Goal: Task Accomplishment & Management: Use online tool/utility

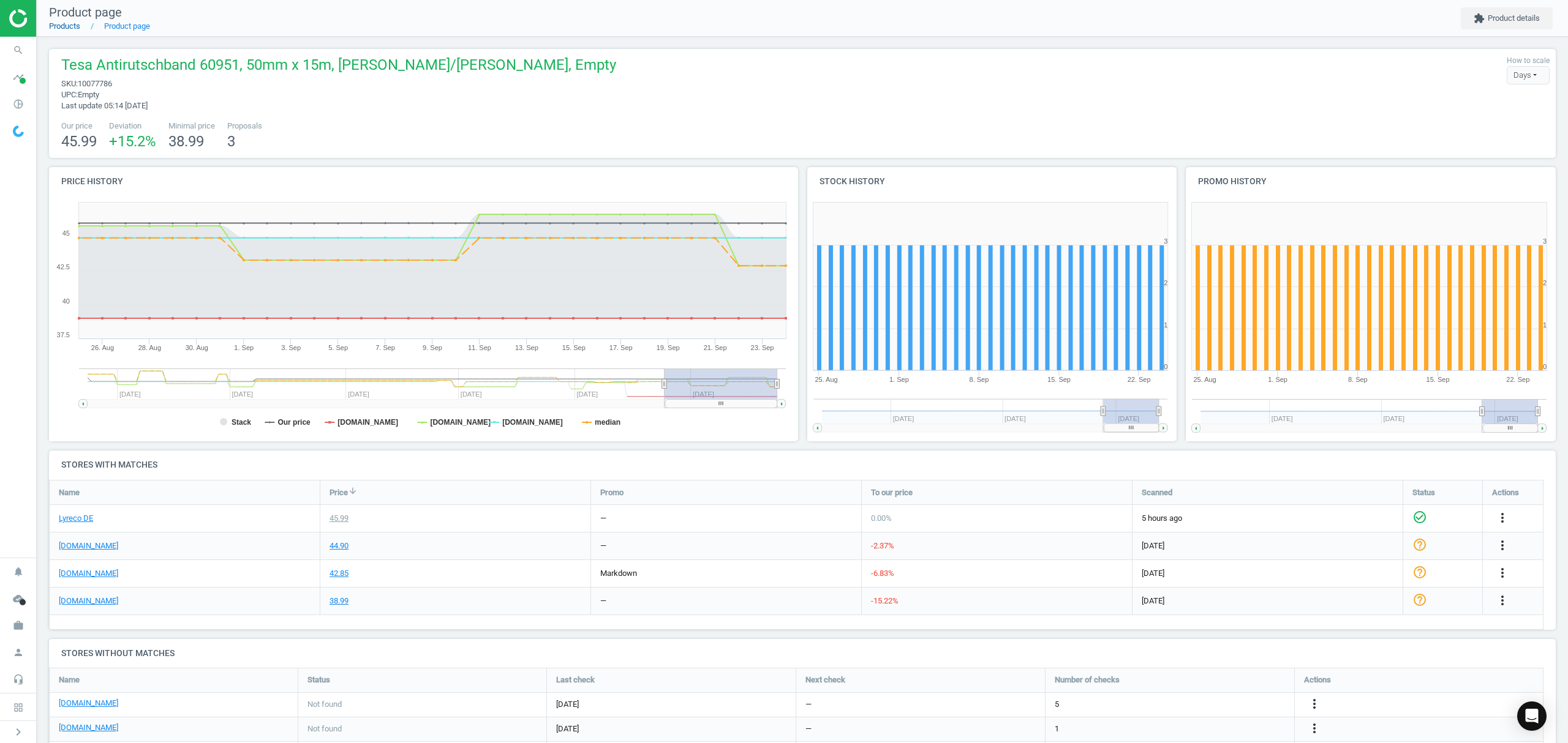
drag, startPoint x: 0, startPoint y: 0, endPoint x: 70, endPoint y: 24, distance: 74.0
click at [70, 24] on link "Products" at bounding box center [65, 26] width 31 height 9
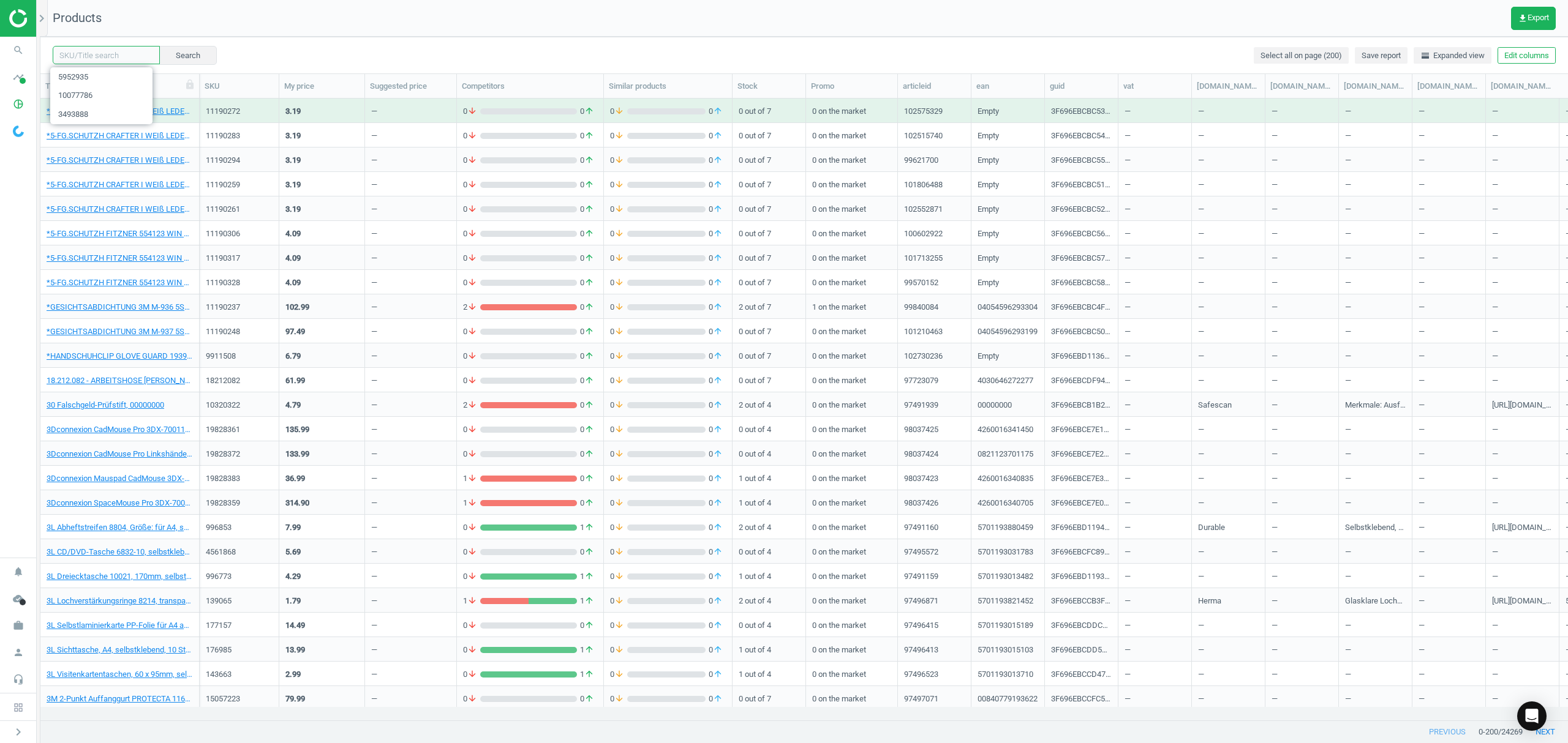
click at [100, 59] on input "text" at bounding box center [106, 55] width 107 height 18
paste input "5936963"
type input "5936963"
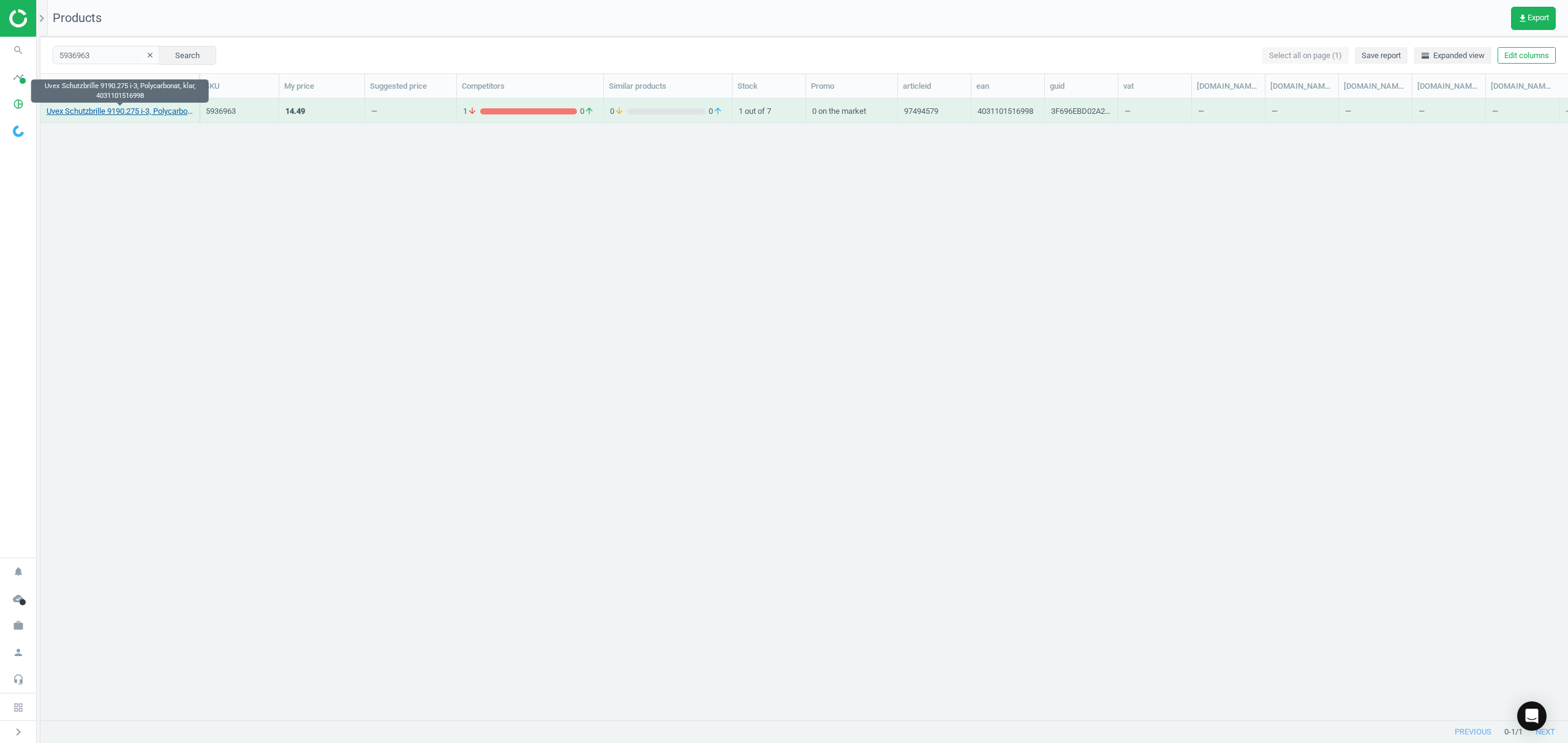
click at [121, 115] on link "Uvex Schutzbrille 9190.275 i-3, Polycarbonat, klar, 4031101516998" at bounding box center [119, 111] width 146 height 11
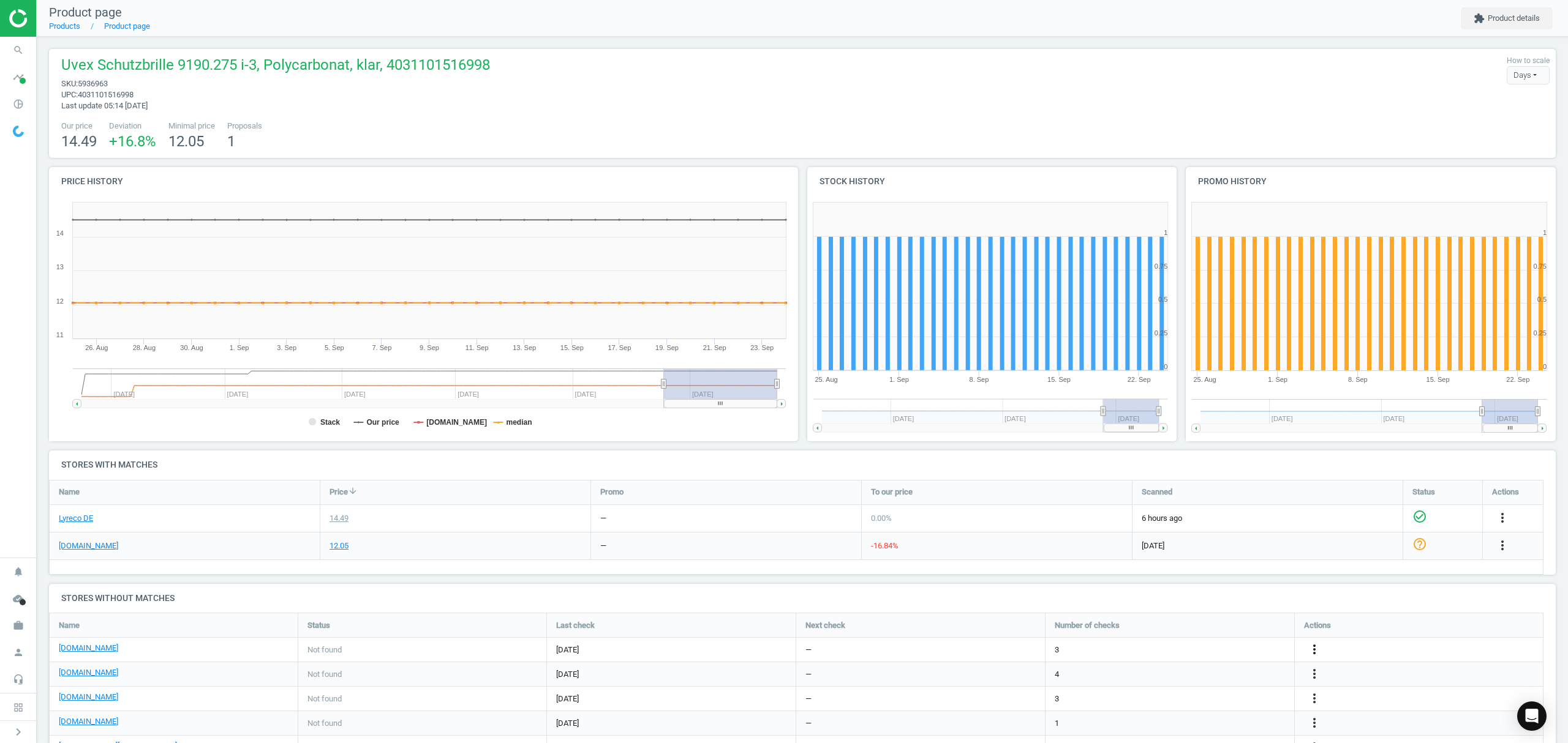
click at [1309, 649] on icon "more_vert" at bounding box center [1314, 649] width 14 height 14
click at [1220, 649] on link "Edit URL/product option" at bounding box center [1219, 650] width 168 height 19
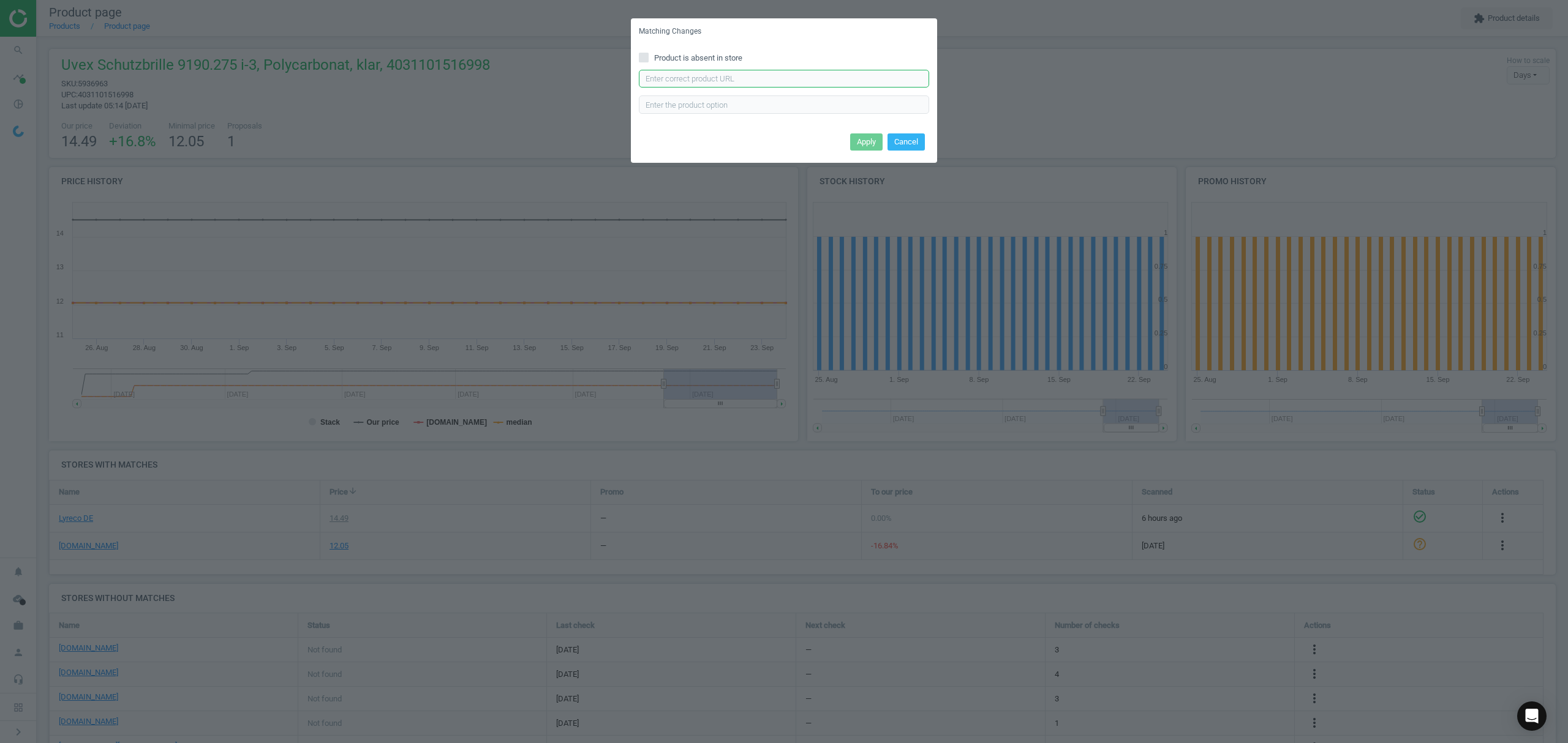
click at [711, 77] on input "text" at bounding box center [783, 79] width 290 height 18
paste input "https://www.bueromarkt-ag.de/schutzbrille_uvex_i-3_9190280_klar,p-9190280.html"
type input "https://www.bueromarkt-ag.de/schutzbrille_uvex_i-3_9190280_klar,p-9190280.html"
click at [866, 141] on button "Apply" at bounding box center [867, 142] width 33 height 17
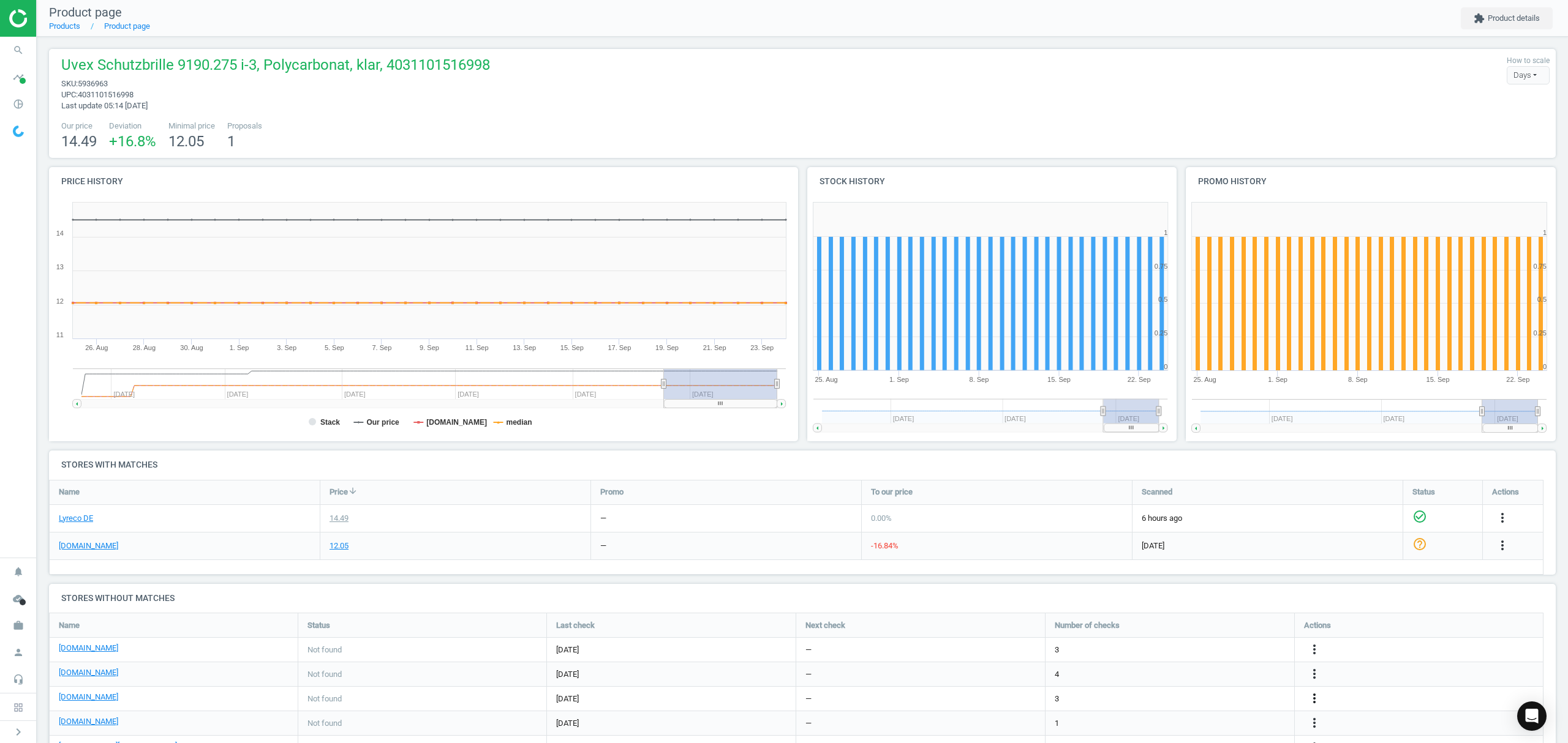
click at [1314, 700] on icon "more_vert" at bounding box center [1314, 698] width 14 height 14
click at [1193, 702] on link "Edit URL/product option" at bounding box center [1219, 699] width 168 height 19
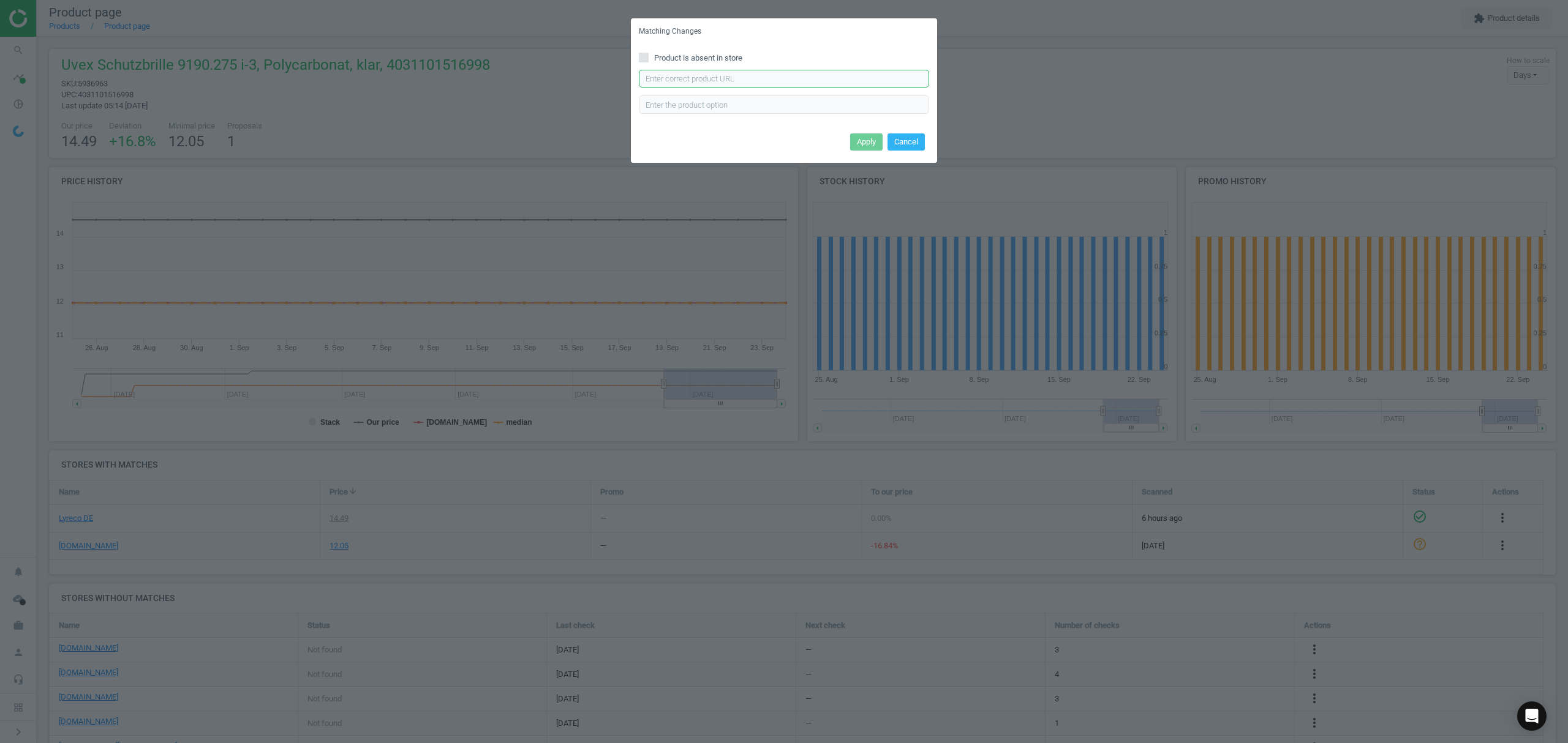
click at [713, 77] on input "text" at bounding box center [783, 79] width 290 height 18
paste input "https://www.contorion.de/p/uvex-komfort-schutzbrille-uvex-i-3-scheibentoenung-c…"
type input "https://www.contorion.de/p/uvex-komfort-schutzbrille-uvex-i-3-scheibentoenung-c…"
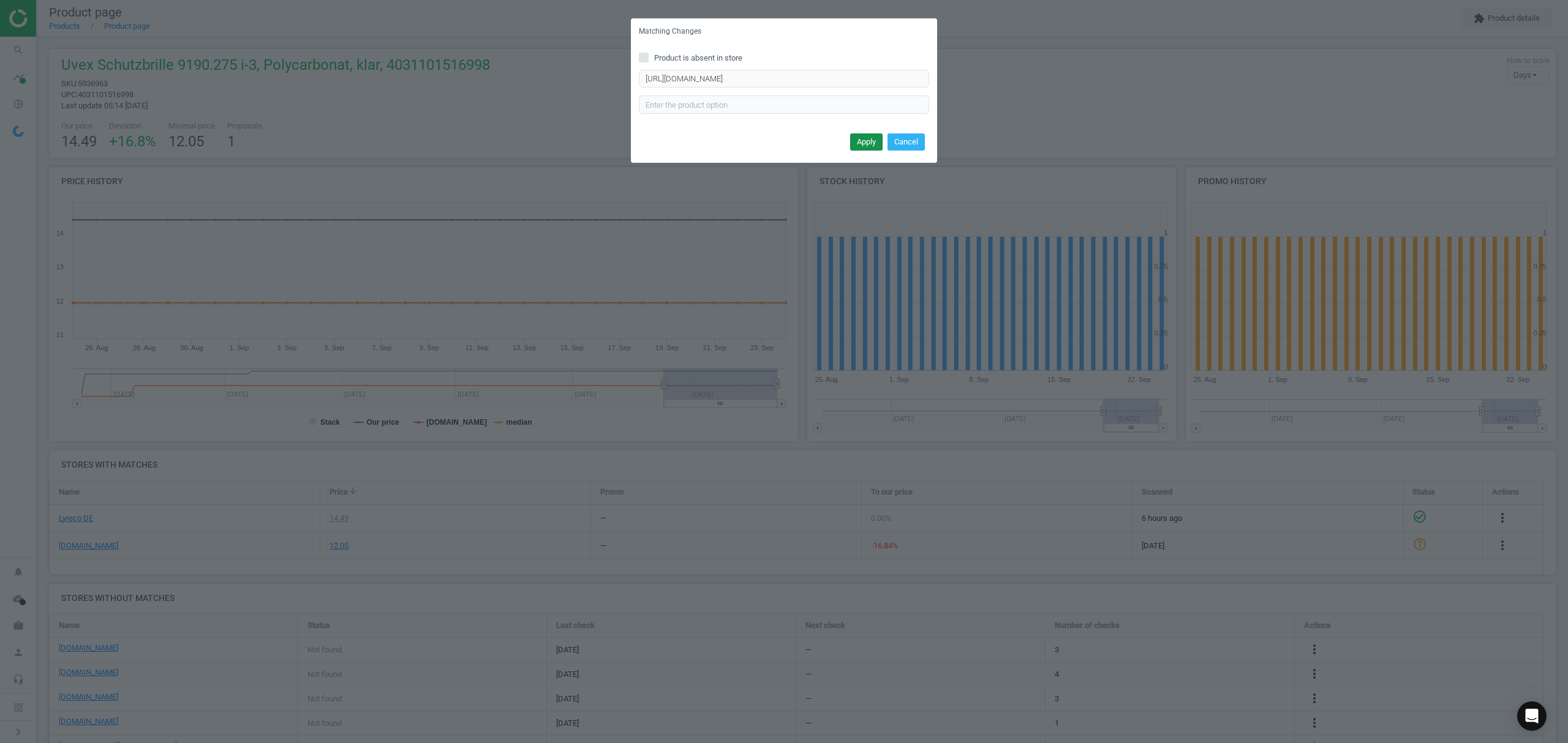
click at [867, 142] on button "Apply" at bounding box center [867, 142] width 33 height 17
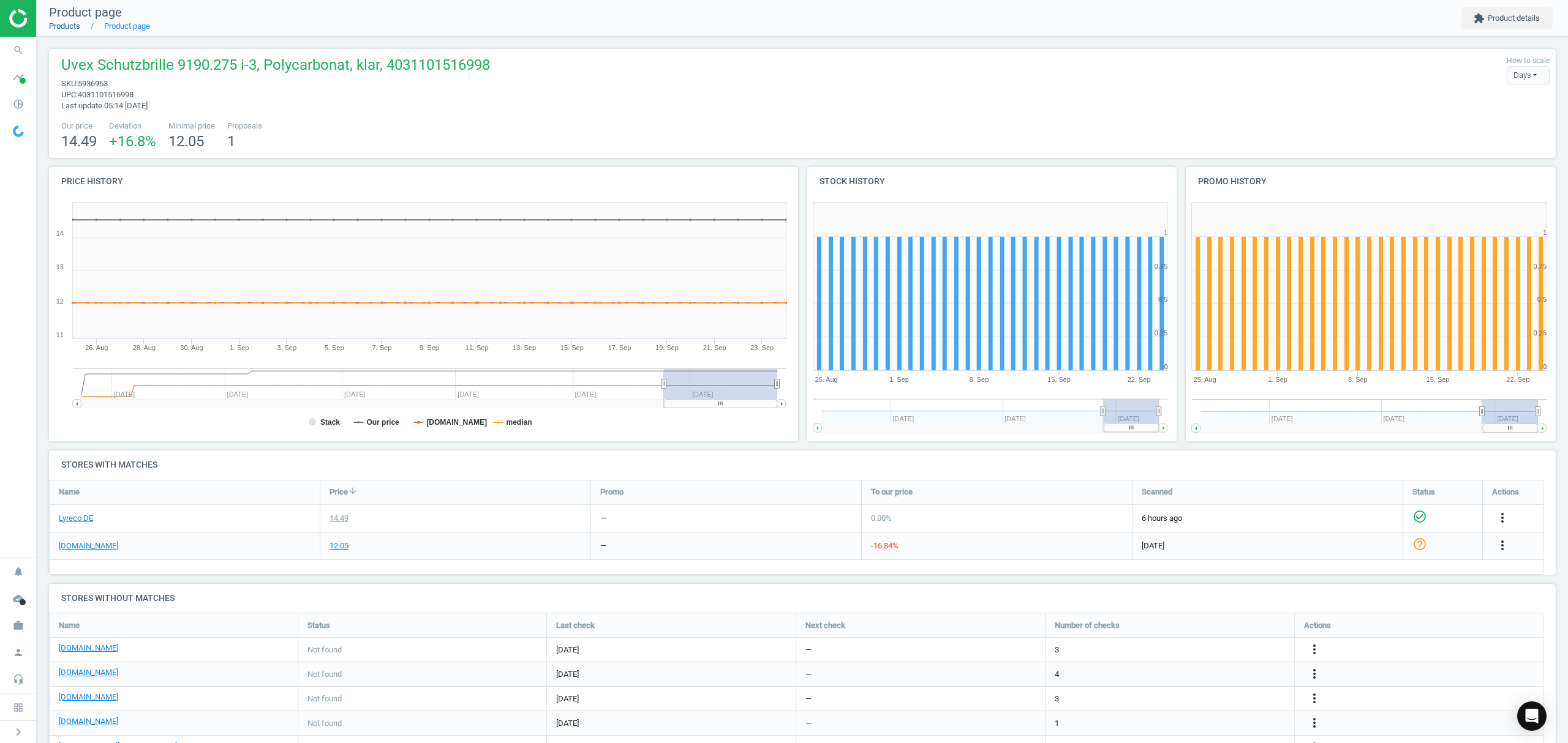
click at [71, 27] on link "Products" at bounding box center [65, 26] width 31 height 9
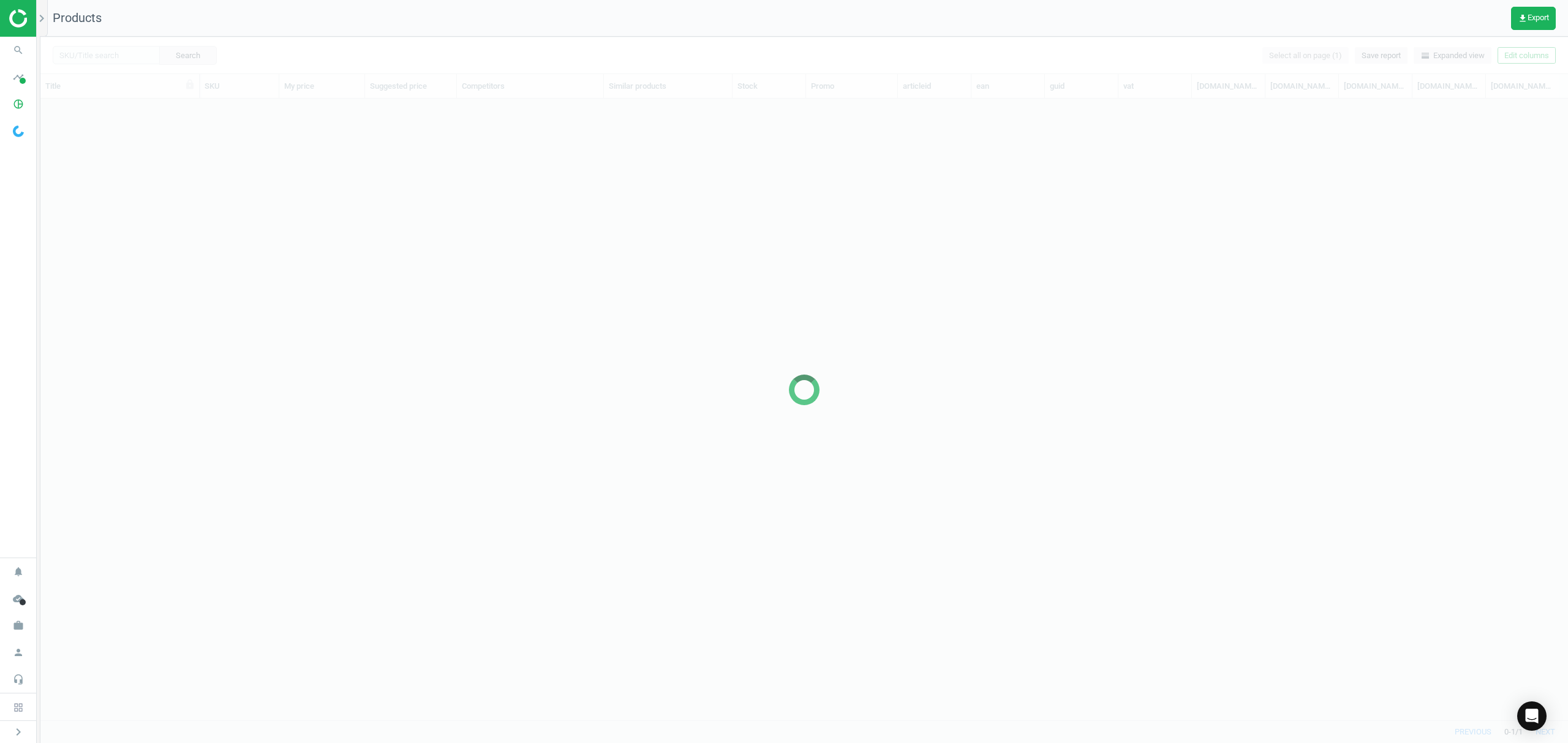
scroll to position [596, 1514]
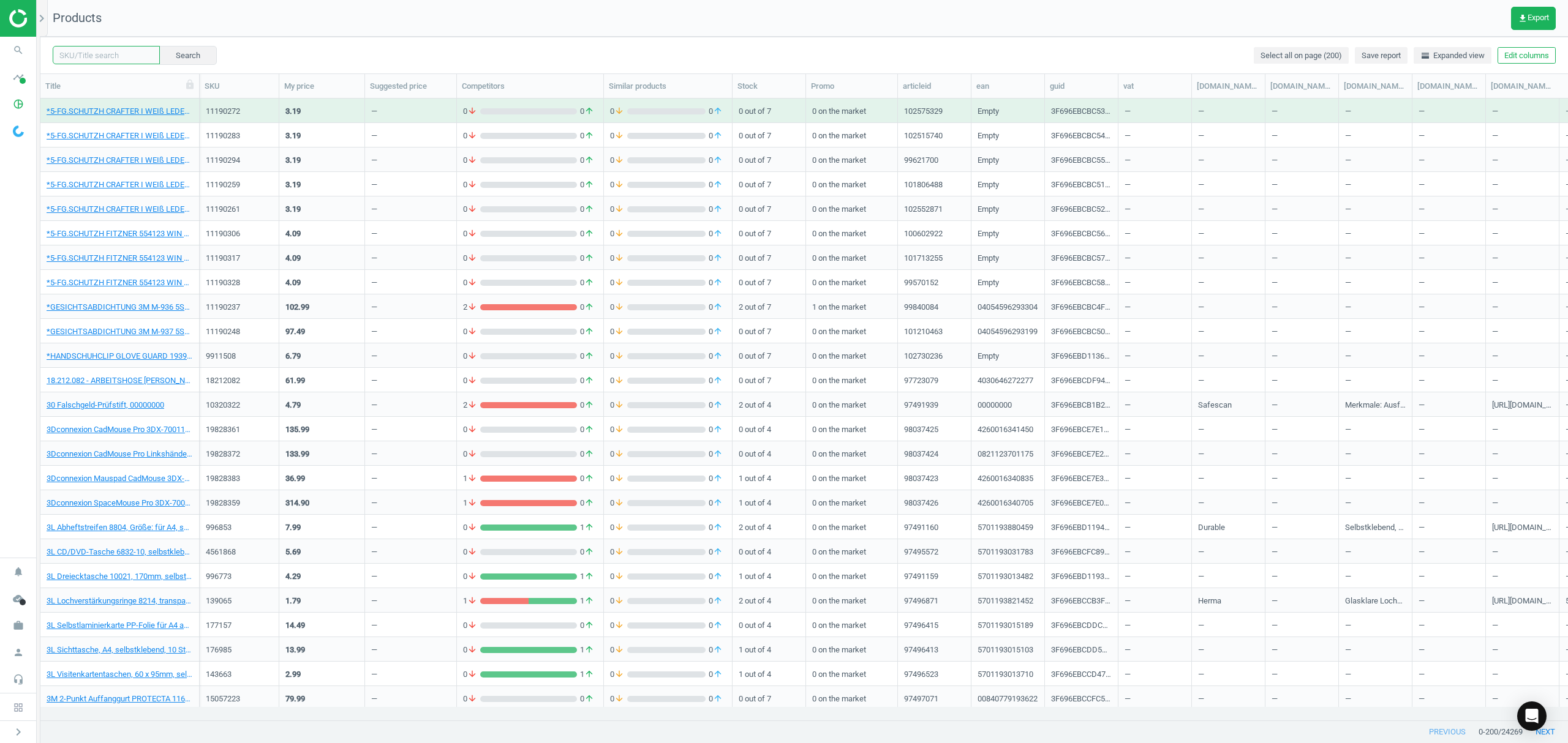
click at [97, 49] on input "text" at bounding box center [106, 55] width 107 height 18
paste input "5972557"
type input "5972557"
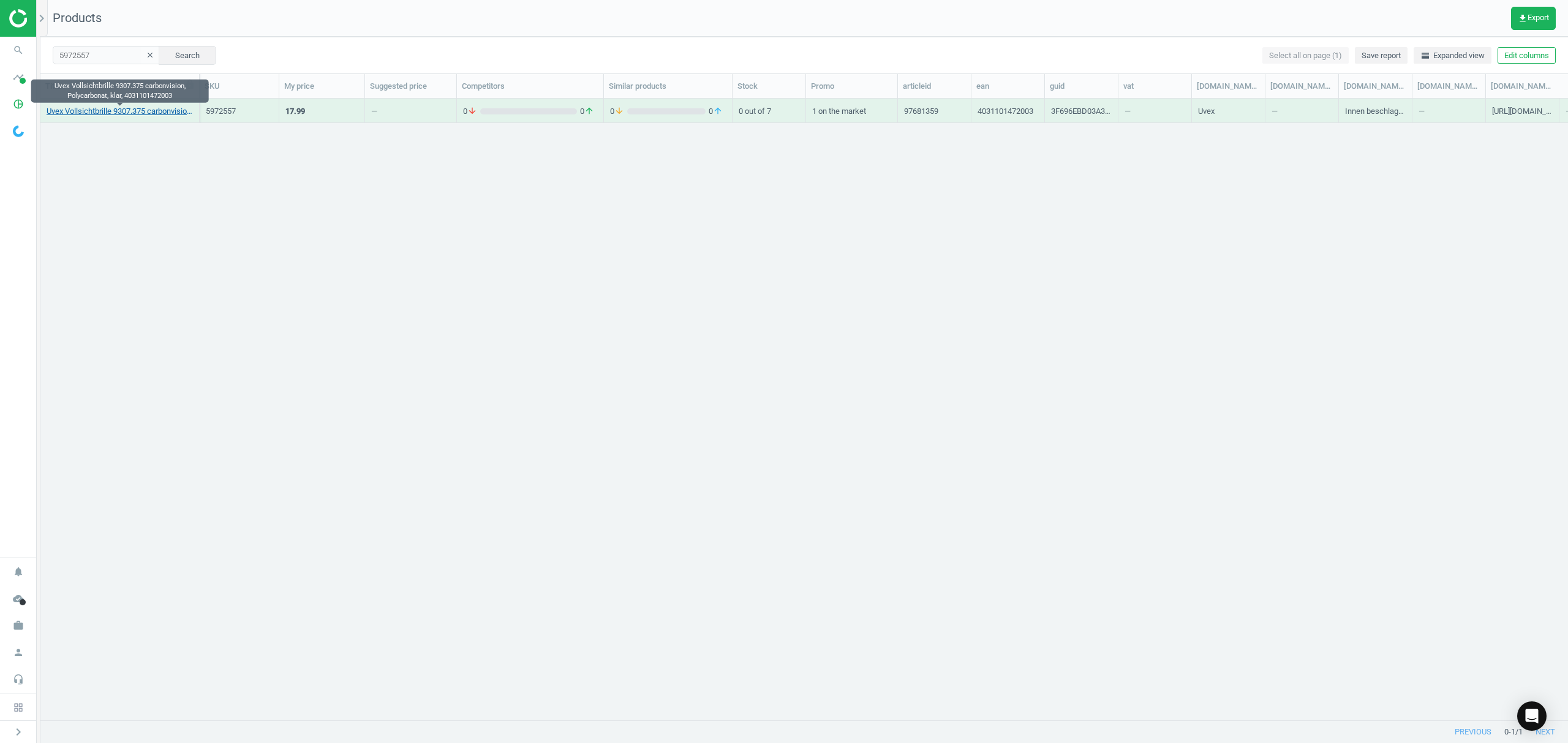
click at [80, 108] on link "Uvex Vollsichtbrille 9307.375 carbonvision, Polycarbonat, klar, 4031101472003" at bounding box center [119, 111] width 146 height 11
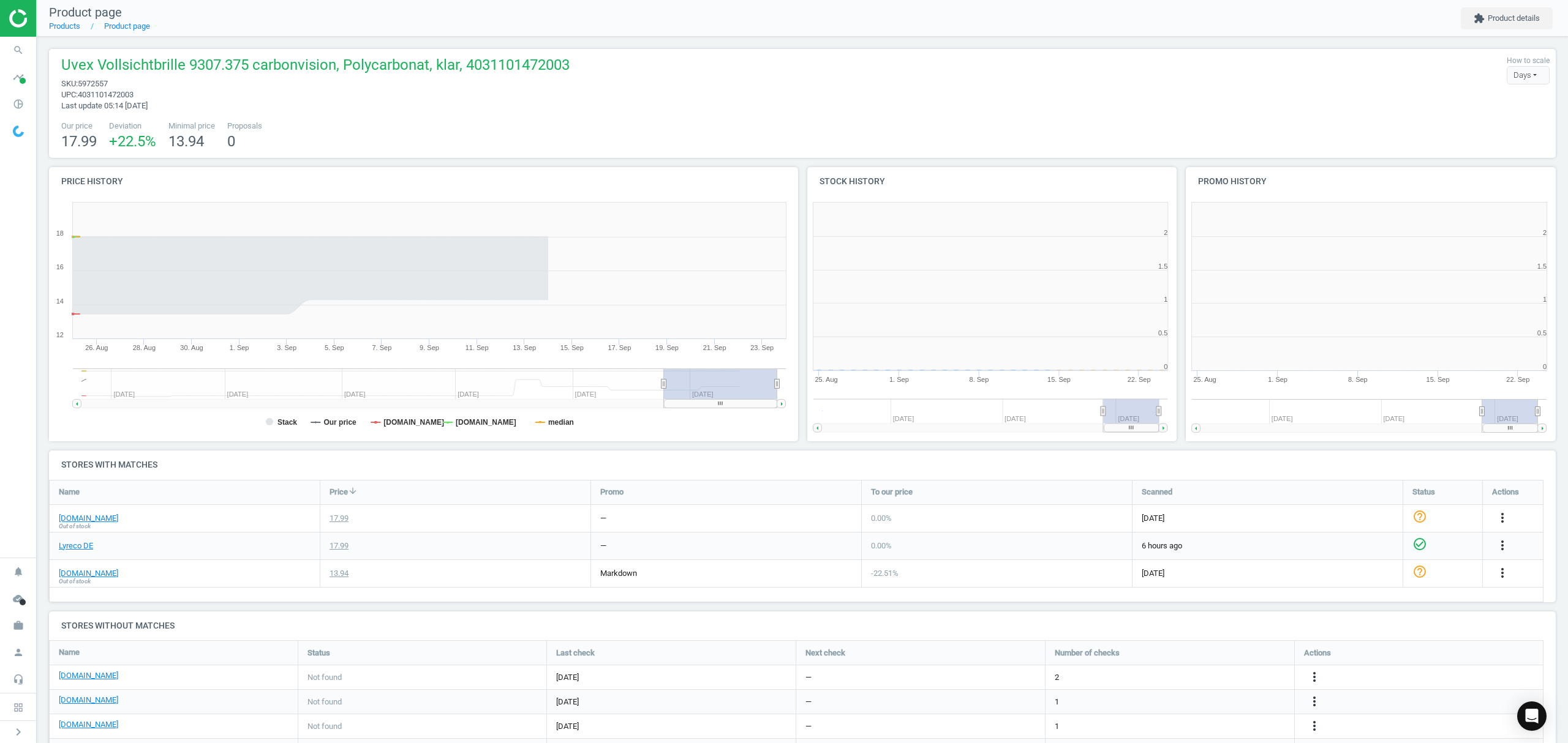
scroll to position [5, 6]
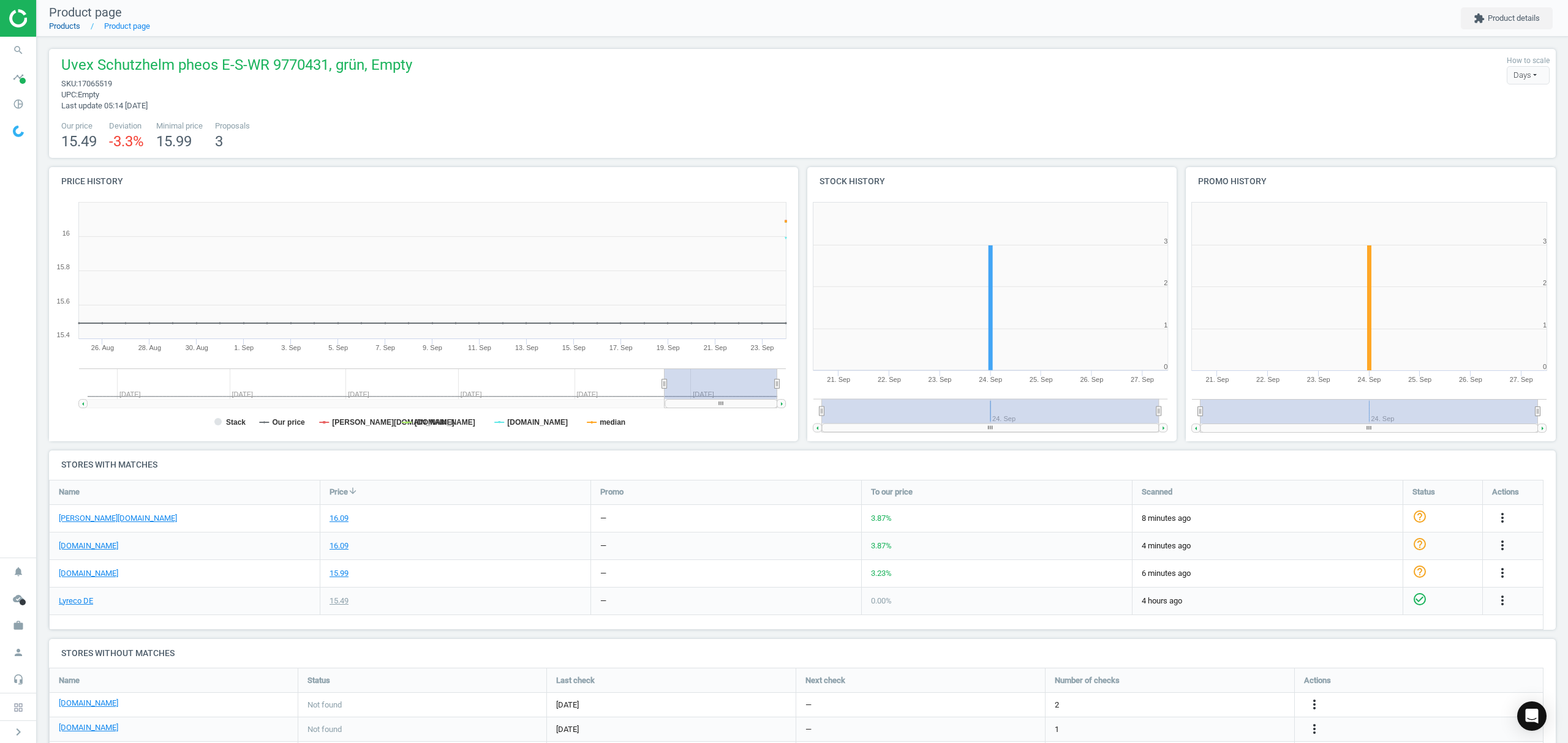
click at [71, 26] on link "Products" at bounding box center [65, 26] width 31 height 9
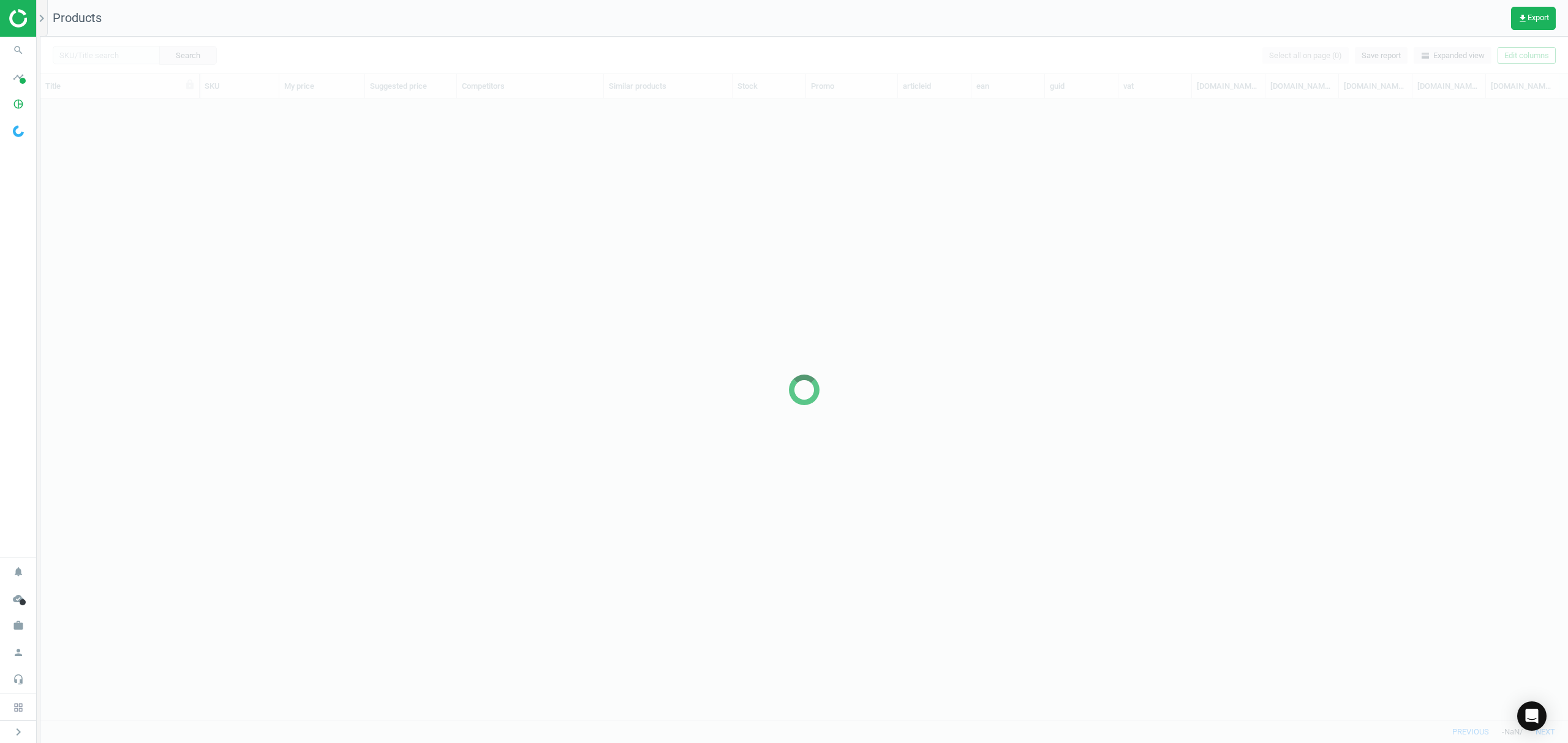
scroll to position [596, 1514]
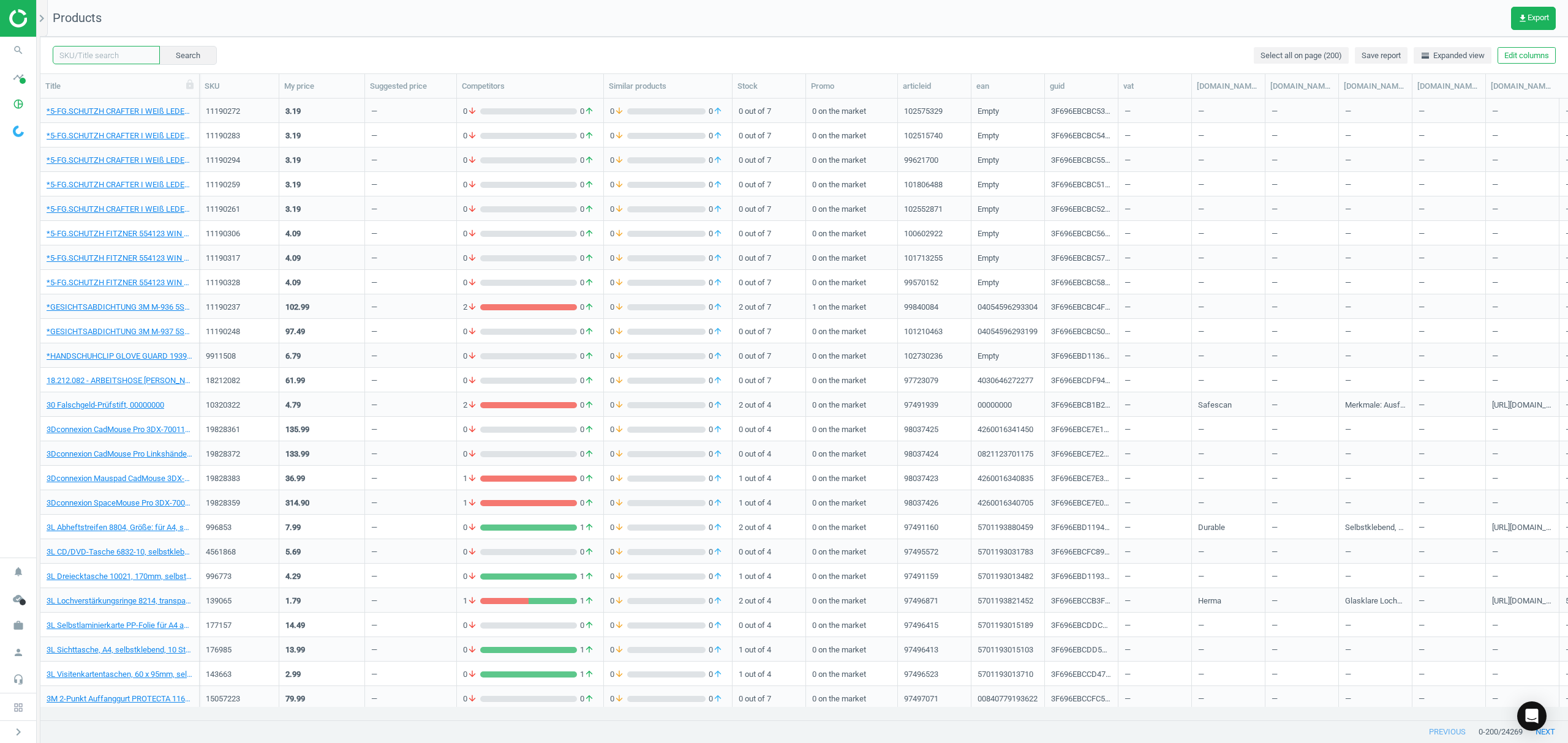
click at [136, 56] on input "text" at bounding box center [106, 55] width 107 height 18
paste input "16696956"
type input "16696956"
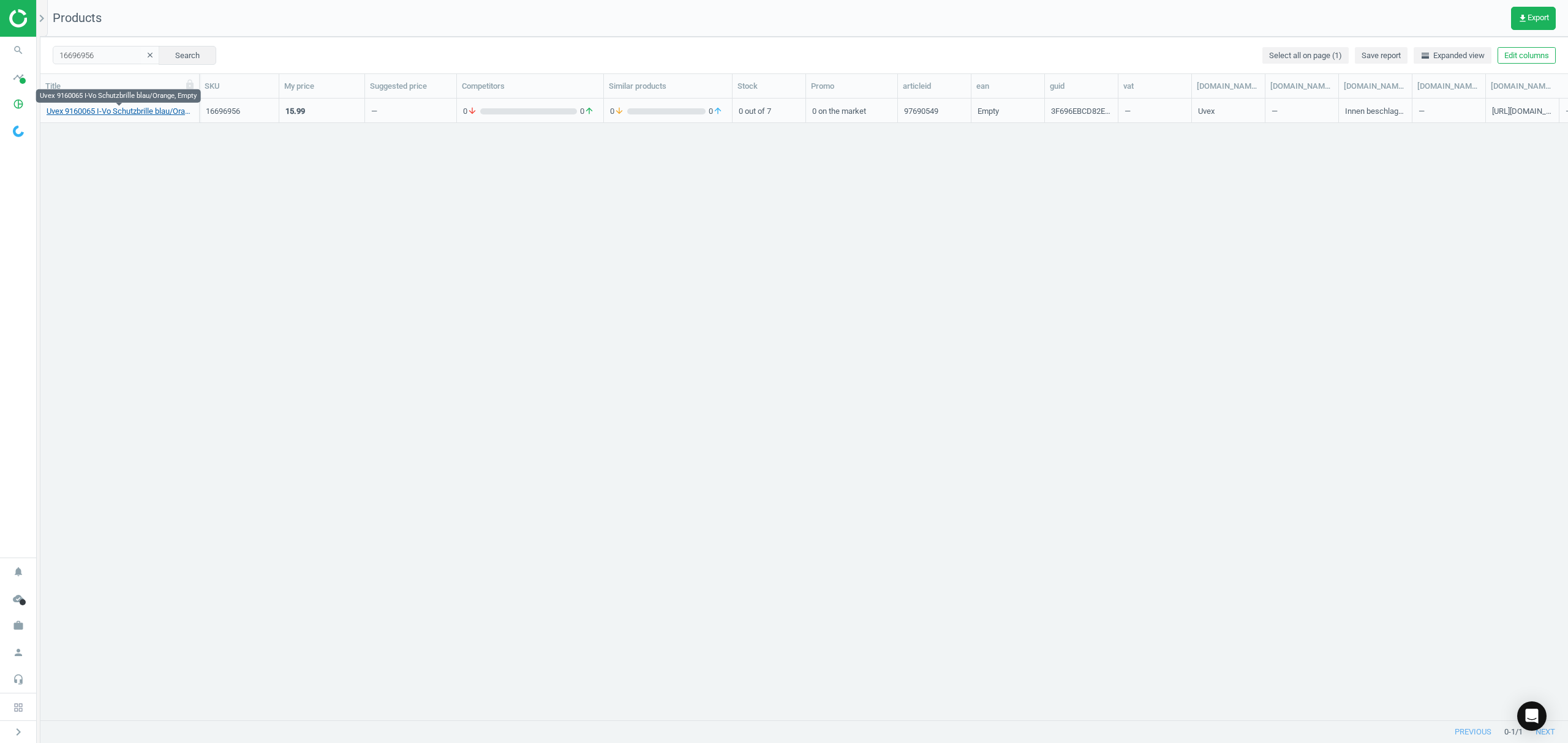
click at [121, 113] on link "Uvex 9160065 I-Vo Schutzbrille blau/Orange, Empty" at bounding box center [119, 111] width 146 height 11
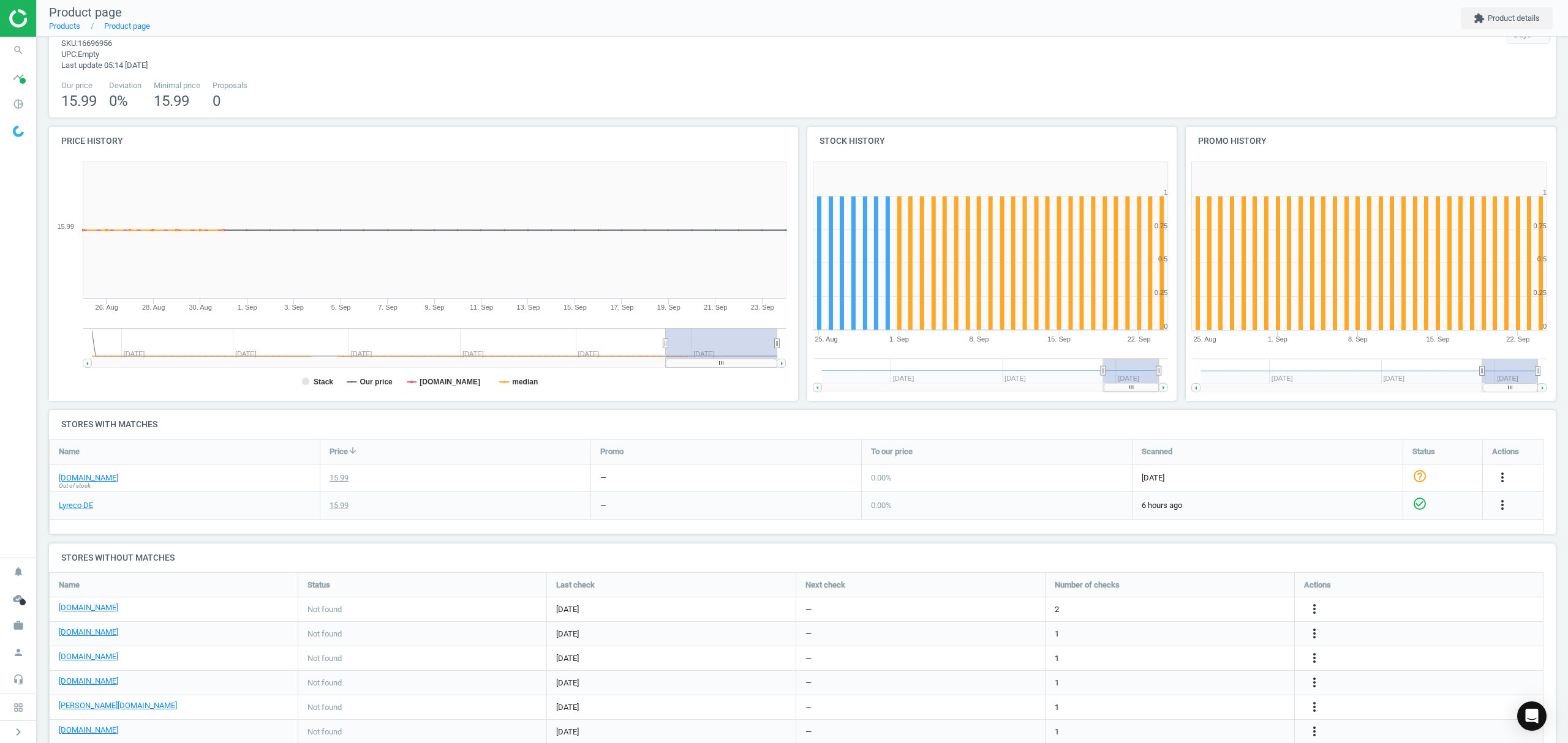
scroll to position [79, 0]
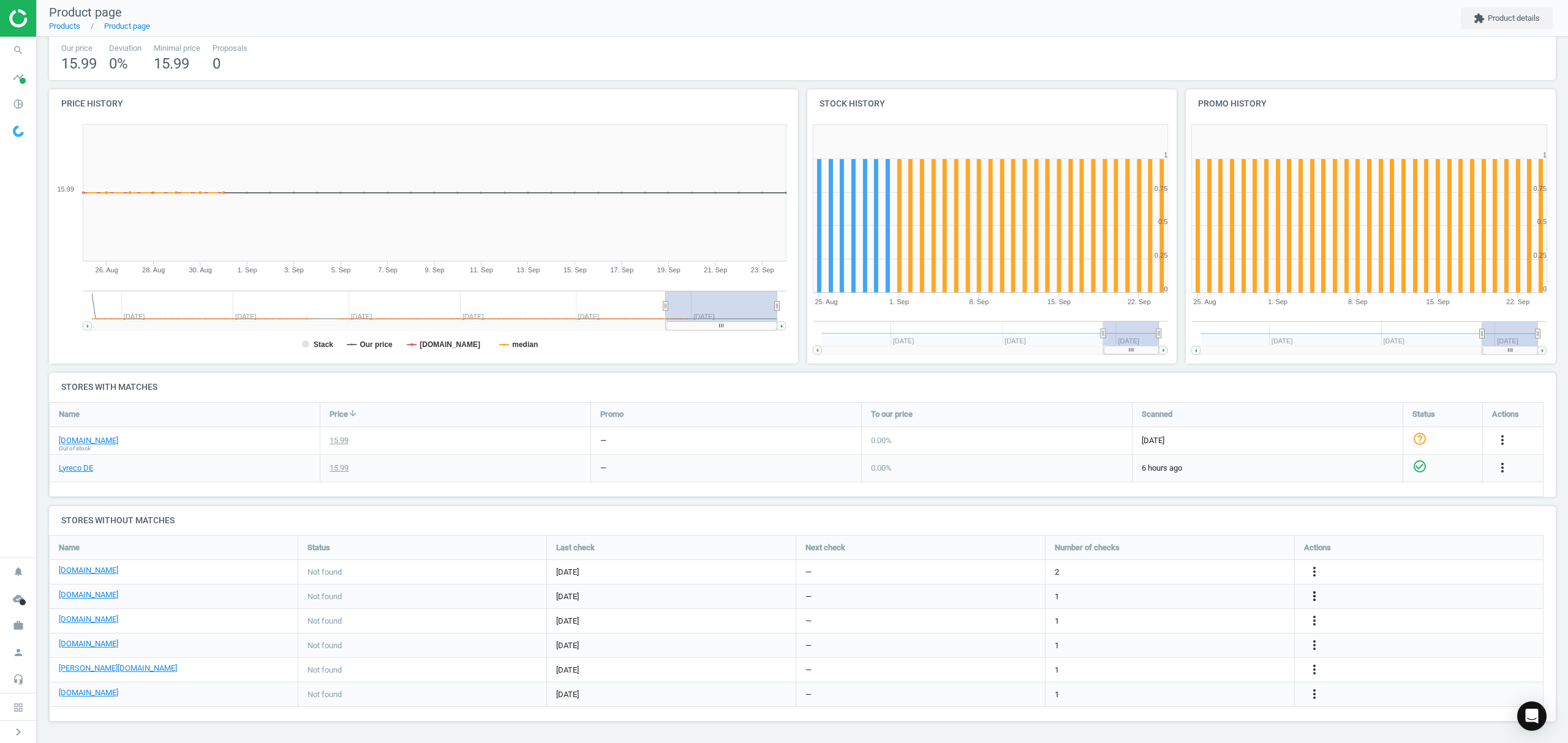
click at [1316, 590] on icon "more_vert" at bounding box center [1314, 596] width 14 height 14
click at [1212, 594] on link "Edit URL/product option" at bounding box center [1219, 596] width 168 height 19
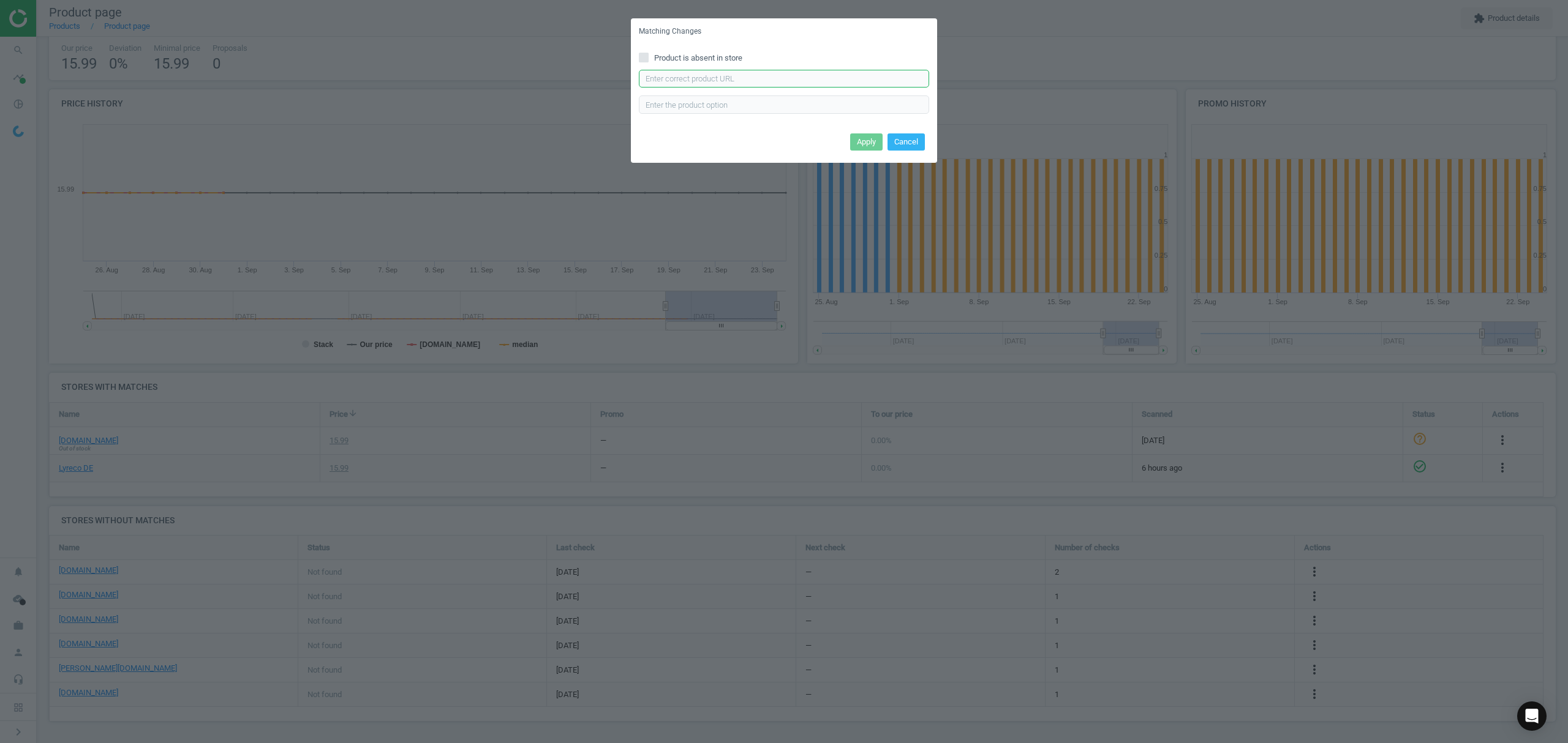
click at [756, 81] on input "text" at bounding box center [783, 79] width 290 height 18
paste input "https://www.contorion.de/p/uvex-komfort-schutzbrille-uvex-i-vo-scheibentoenung-…"
type input "https://www.contorion.de/p/uvex-komfort-schutzbrille-uvex-i-vo-scheibentoenung-…"
click at [867, 147] on button "Apply" at bounding box center [867, 142] width 33 height 17
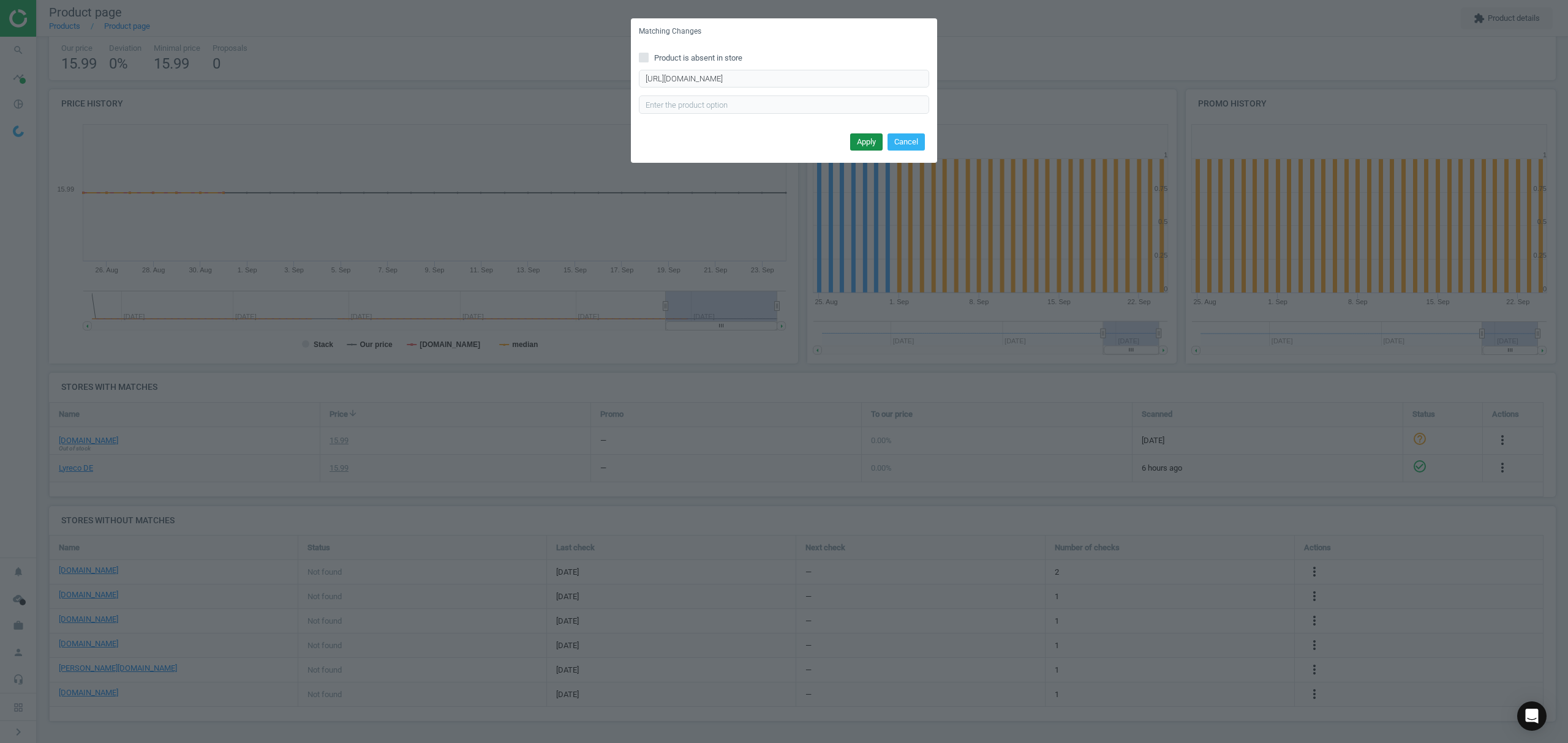
scroll to position [0, 0]
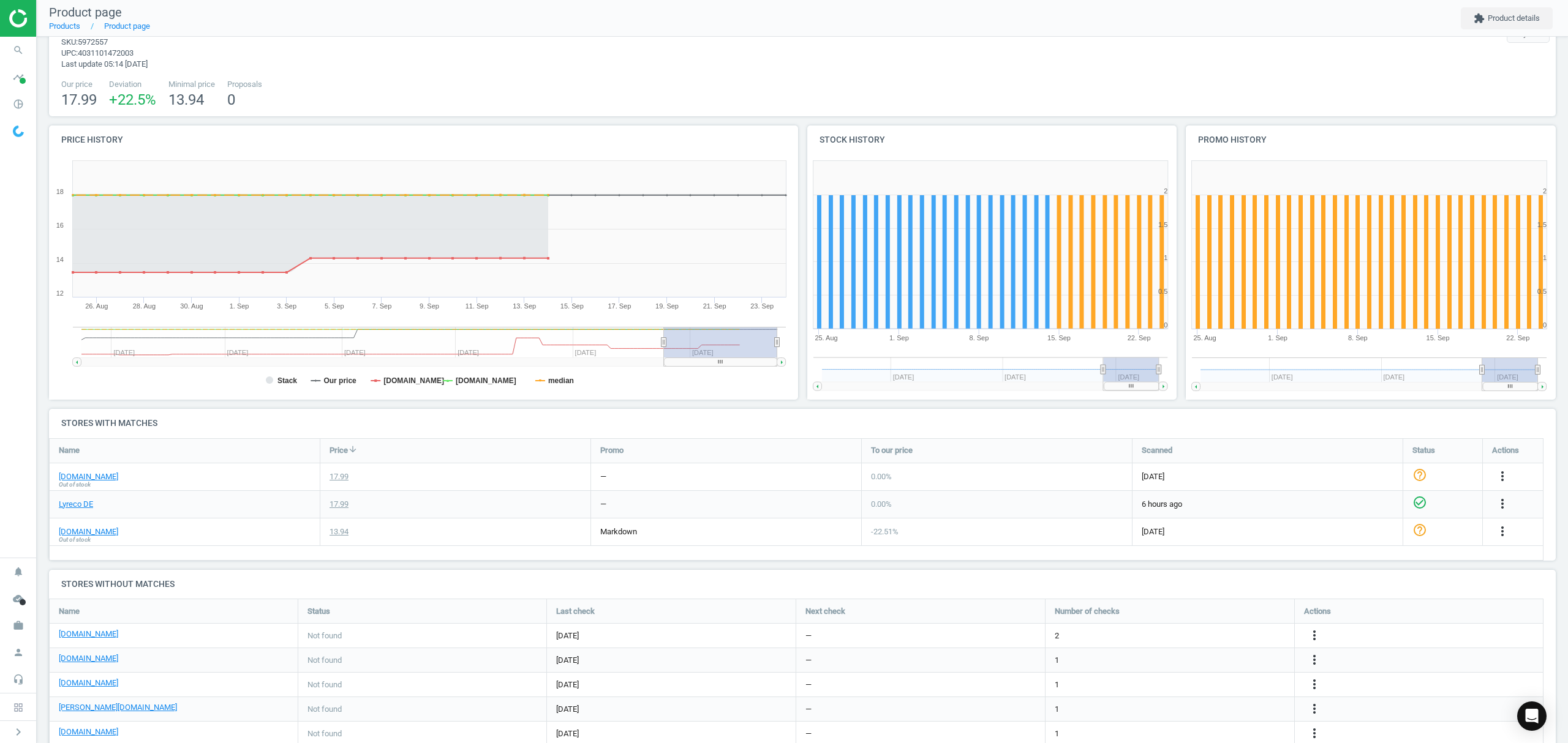
scroll to position [81, 0]
